Goal: Transaction & Acquisition: Purchase product/service

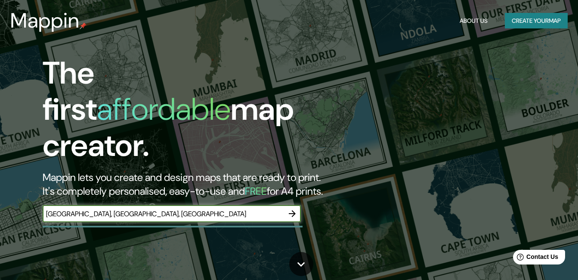
type input "[GEOGRAPHIC_DATA], [GEOGRAPHIC_DATA], [GEOGRAPHIC_DATA]"
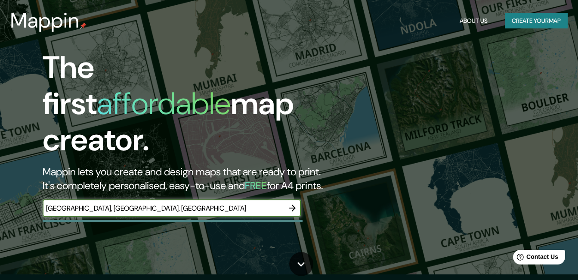
scroll to position [86, 0]
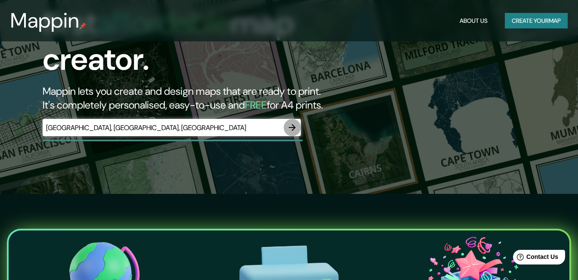
click at [295, 122] on icon "button" at bounding box center [292, 127] width 10 height 10
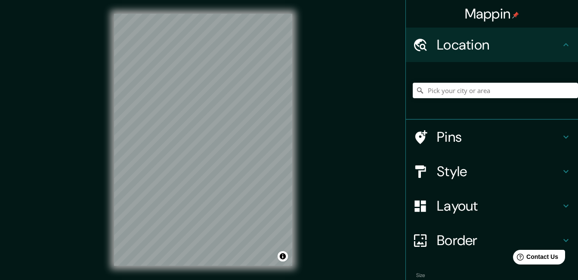
click at [377, 143] on div "Mappin Location Pins Style Layout Border Choose a border. Hint : you can make l…" at bounding box center [289, 146] width 578 height 293
click at [106, 158] on div "© Mapbox © OpenStreetMap Improve this map" at bounding box center [203, 139] width 206 height 279
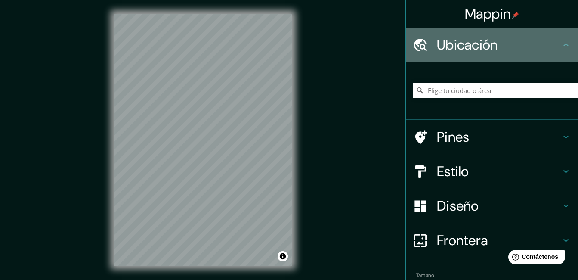
click at [561, 45] on icon at bounding box center [566, 45] width 10 height 10
click at [471, 46] on h4 "Ubicación" at bounding box center [499, 44] width 124 height 17
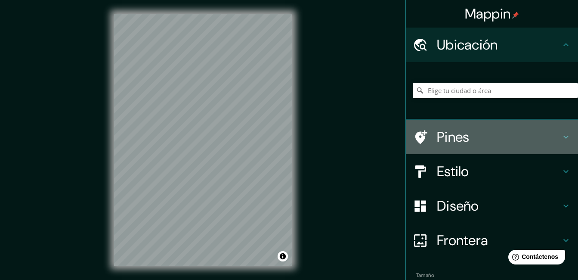
click at [563, 138] on icon at bounding box center [565, 137] width 5 height 3
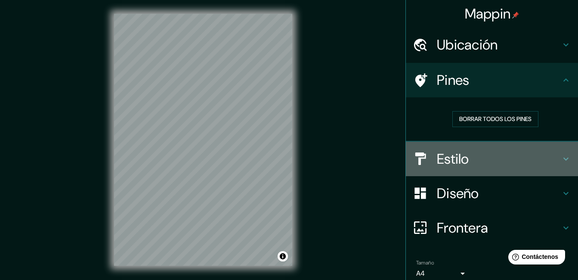
click at [561, 157] on icon at bounding box center [566, 159] width 10 height 10
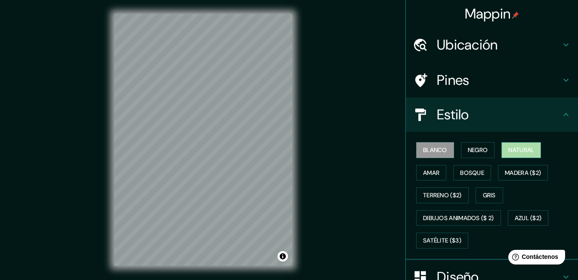
click at [511, 151] on font "Natural" at bounding box center [521, 150] width 26 height 11
click at [480, 146] on font "Negro" at bounding box center [478, 150] width 20 height 11
click at [509, 148] on font "Natural" at bounding box center [521, 150] width 26 height 11
click at [428, 174] on font "Amar" at bounding box center [431, 172] width 16 height 11
click at [515, 149] on font "Natural" at bounding box center [521, 150] width 26 height 11
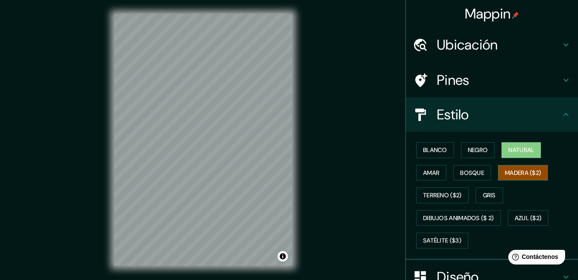
click at [508, 172] on font "Madera ($2)" at bounding box center [523, 172] width 36 height 11
click at [517, 150] on font "Natural" at bounding box center [521, 150] width 26 height 11
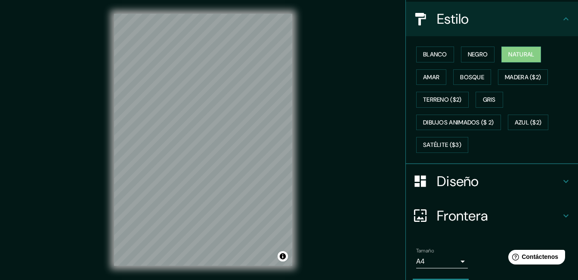
scroll to position [120, 0]
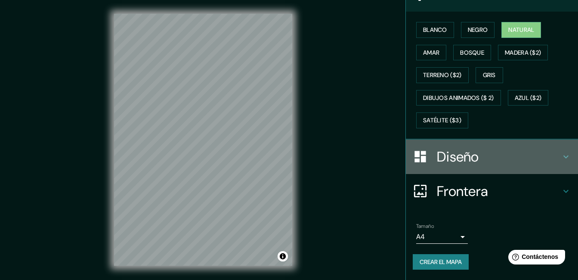
click at [561, 157] on icon at bounding box center [566, 157] width 10 height 10
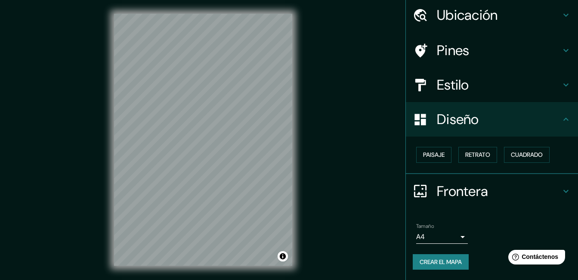
scroll to position [30, 0]
click at [433, 153] on font "Paisaje" at bounding box center [434, 154] width 22 height 11
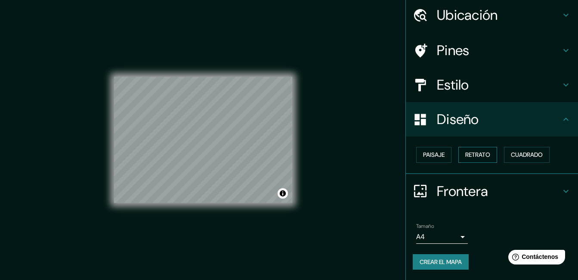
click at [470, 152] on font "Retrato" at bounding box center [477, 154] width 25 height 11
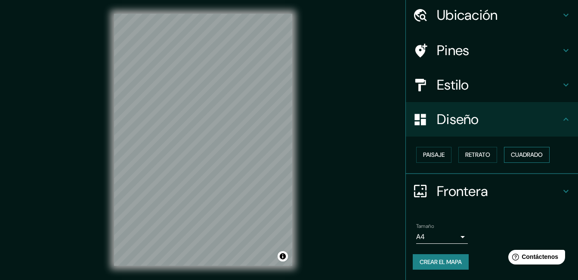
click at [514, 156] on font "Cuadrado" at bounding box center [527, 154] width 32 height 11
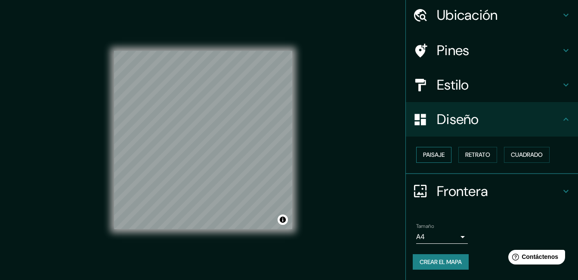
click at [434, 150] on font "Paisaje" at bounding box center [434, 154] width 22 height 11
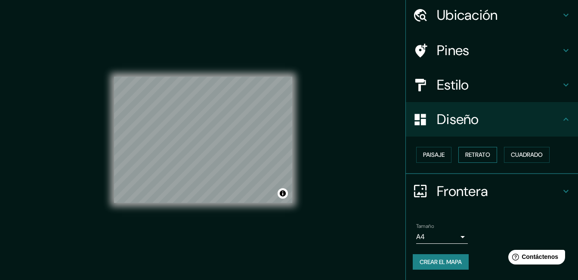
click at [477, 152] on font "Retrato" at bounding box center [477, 154] width 25 height 11
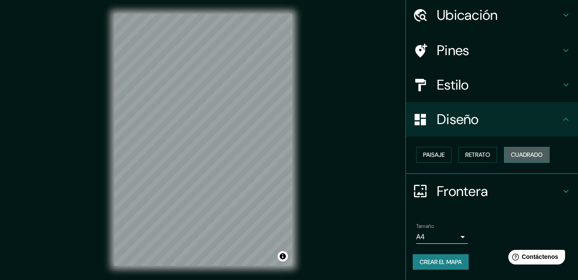
click at [511, 157] on font "Cuadrado" at bounding box center [527, 154] width 32 height 11
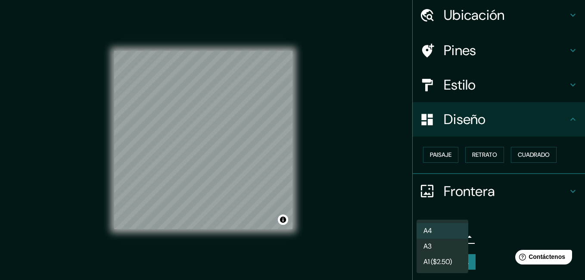
click at [453, 237] on body "Mappin Ubicación Pines Estilo Diseño Paisaje Retrato Cuadrado Frontera Elige un…" at bounding box center [292, 140] width 585 height 280
click at [430, 230] on font "A4" at bounding box center [427, 231] width 9 height 10
click at [434, 238] on body "Mappin Ubicación Pines Estilo Diseño Paisaje Retrato Cuadrado Frontera Elige un…" at bounding box center [292, 140] width 585 height 280
click at [434, 238] on li "A4" at bounding box center [442, 230] width 52 height 15
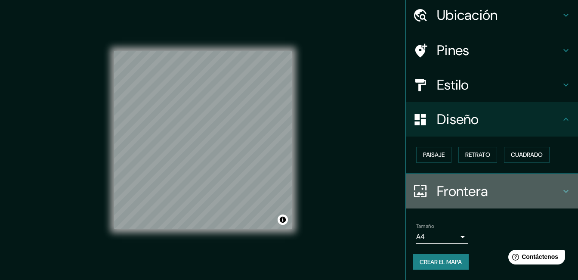
click at [476, 195] on h4 "Frontera" at bounding box center [499, 191] width 124 height 17
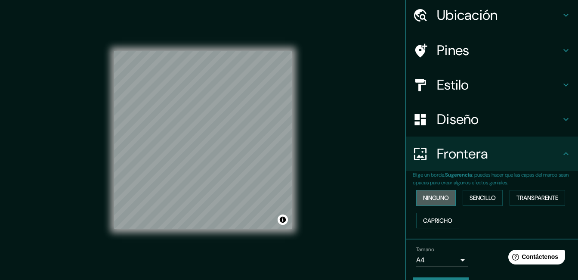
click at [433, 197] on font "Ninguno" at bounding box center [436, 197] width 26 height 11
click at [470, 196] on font "Sencillo" at bounding box center [483, 197] width 26 height 11
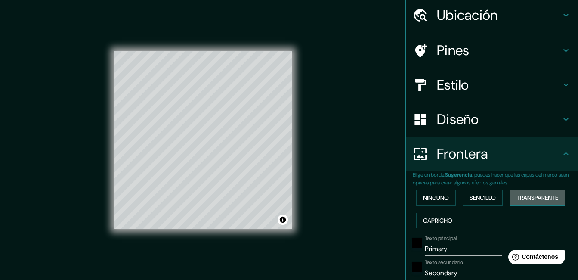
click at [517, 199] on font "Transparente" at bounding box center [538, 197] width 42 height 11
click at [430, 218] on font "Capricho" at bounding box center [437, 220] width 29 height 11
click at [430, 195] on font "Ninguno" at bounding box center [436, 197] width 26 height 11
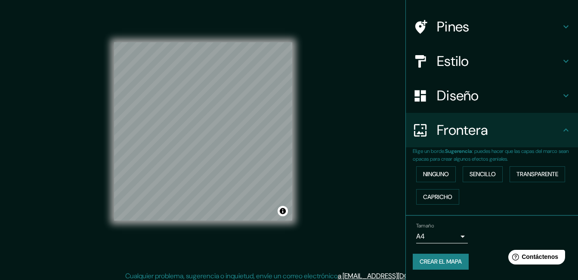
scroll to position [13, 0]
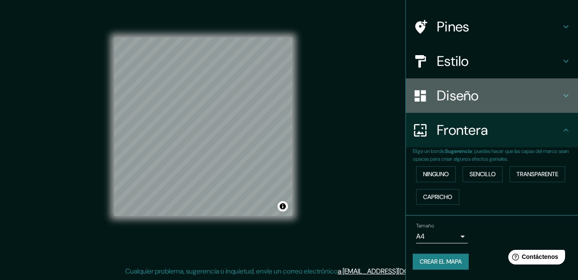
click at [519, 99] on h4 "Diseño" at bounding box center [499, 95] width 124 height 17
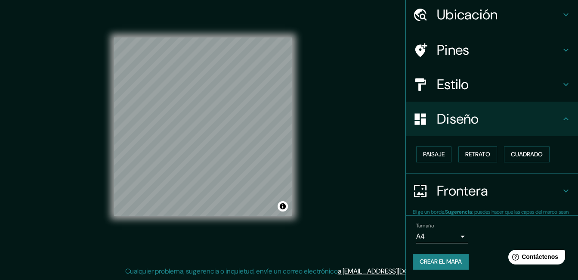
scroll to position [30, 0]
click at [422, 119] on div at bounding box center [425, 119] width 24 height 15
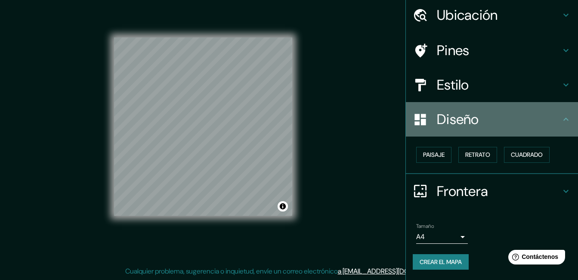
click at [422, 119] on div at bounding box center [425, 119] width 24 height 15
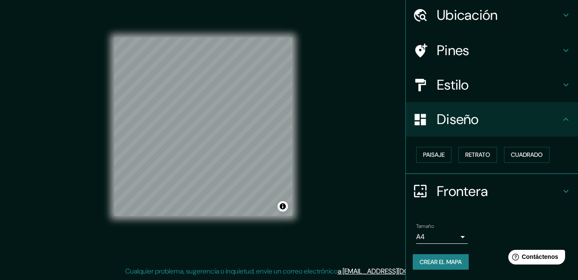
click at [443, 91] on h4 "Estilo" at bounding box center [499, 84] width 124 height 17
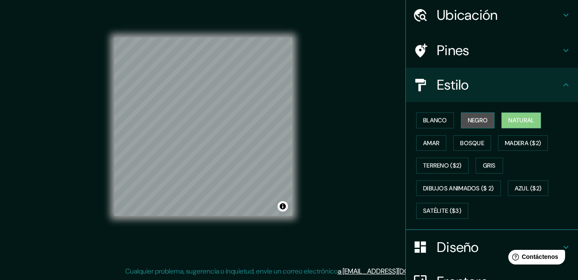
click at [481, 118] on font "Negro" at bounding box center [478, 120] width 20 height 11
click at [514, 122] on font "Natural" at bounding box center [521, 120] width 26 height 11
click at [439, 167] on font "Terreno ($2)" at bounding box center [442, 165] width 39 height 11
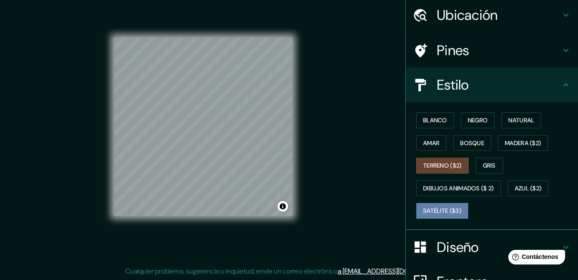
click at [437, 204] on button "Satélite ($3)" at bounding box center [442, 211] width 52 height 16
click at [435, 167] on font "Terreno ($2)" at bounding box center [442, 165] width 39 height 11
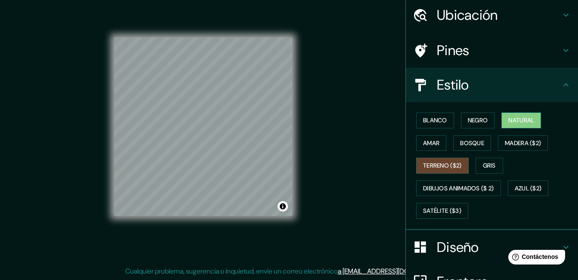
click at [510, 117] on font "Natural" at bounding box center [521, 120] width 26 height 11
click at [433, 165] on font "Terreno ($2)" at bounding box center [442, 165] width 39 height 11
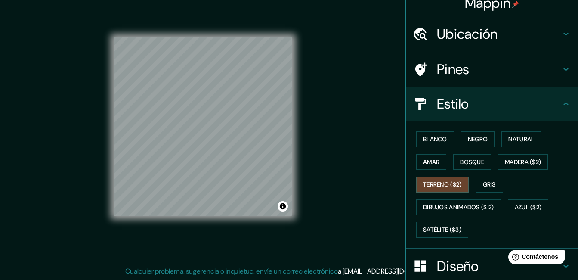
scroll to position [0, 0]
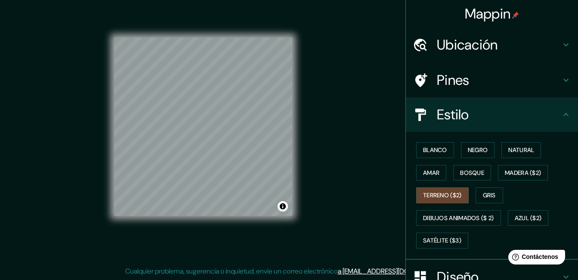
click at [463, 83] on h4 "Pines" at bounding box center [499, 79] width 124 height 17
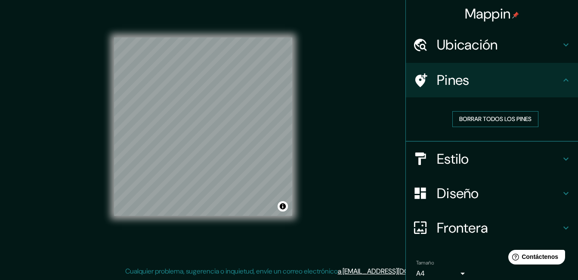
click at [470, 115] on font "Borrar todos los pines" at bounding box center [495, 119] width 72 height 11
click at [463, 47] on h4 "Ubicación" at bounding box center [499, 44] width 124 height 17
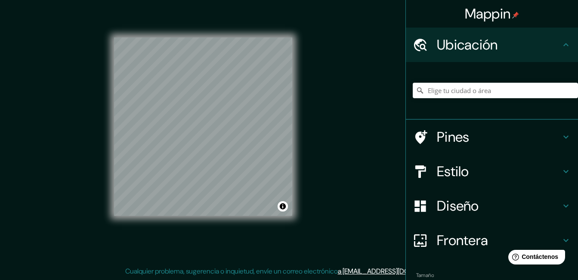
click at [350, 167] on div "Mappin Ubicación Pines Estilo Diseño Frontera Elige un borde. Sugerencia : pued…" at bounding box center [289, 133] width 578 height 293
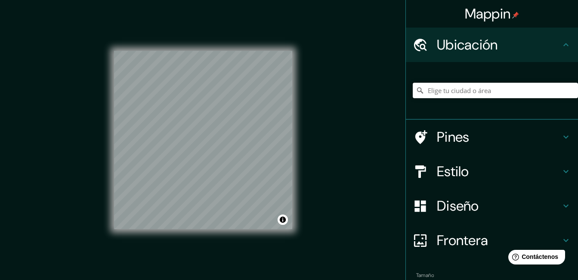
click at [426, 89] on input "Elige tu ciudad o área" at bounding box center [495, 90] width 165 height 15
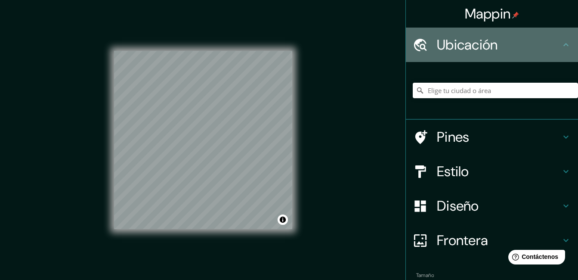
click at [413, 46] on icon at bounding box center [420, 44] width 15 height 15
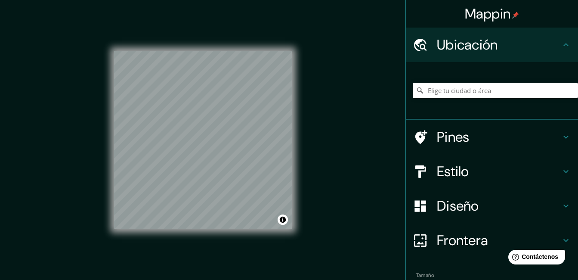
click at [414, 44] on icon at bounding box center [420, 44] width 13 height 12
